Goal: Information Seeking & Learning: Learn about a topic

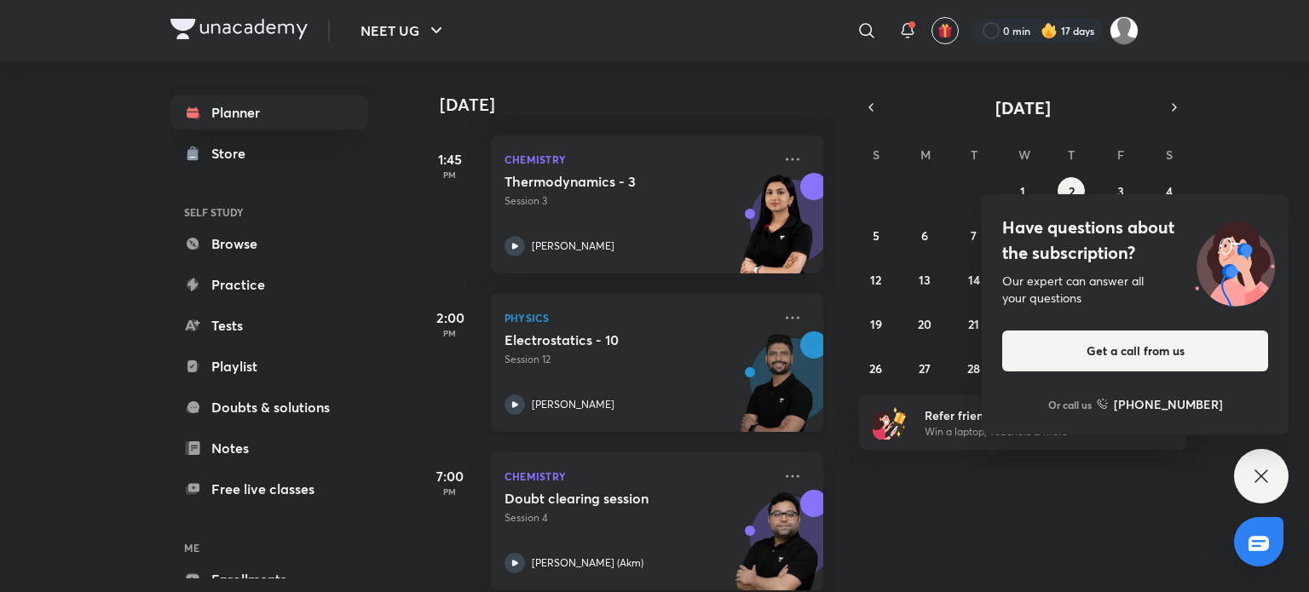
scroll to position [736, 0]
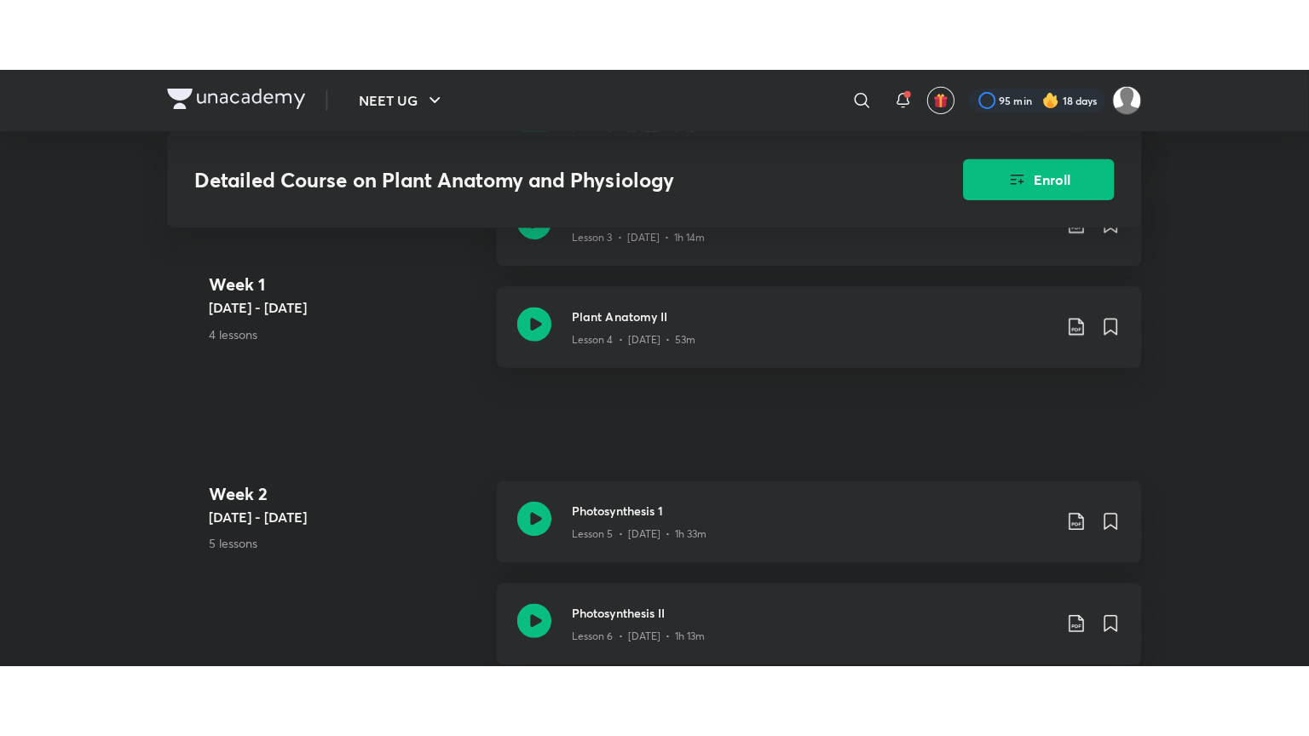
scroll to position [1152, 0]
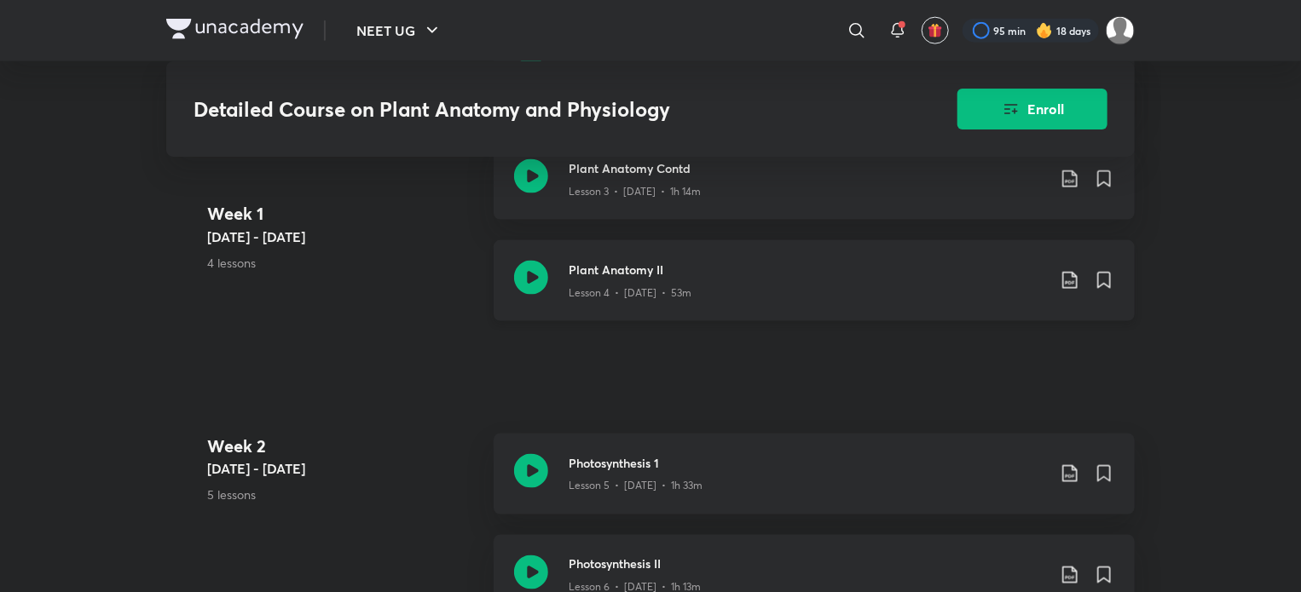
click at [546, 270] on icon at bounding box center [531, 278] width 34 height 34
